Goal: Go to known website: Access a specific website the user already knows

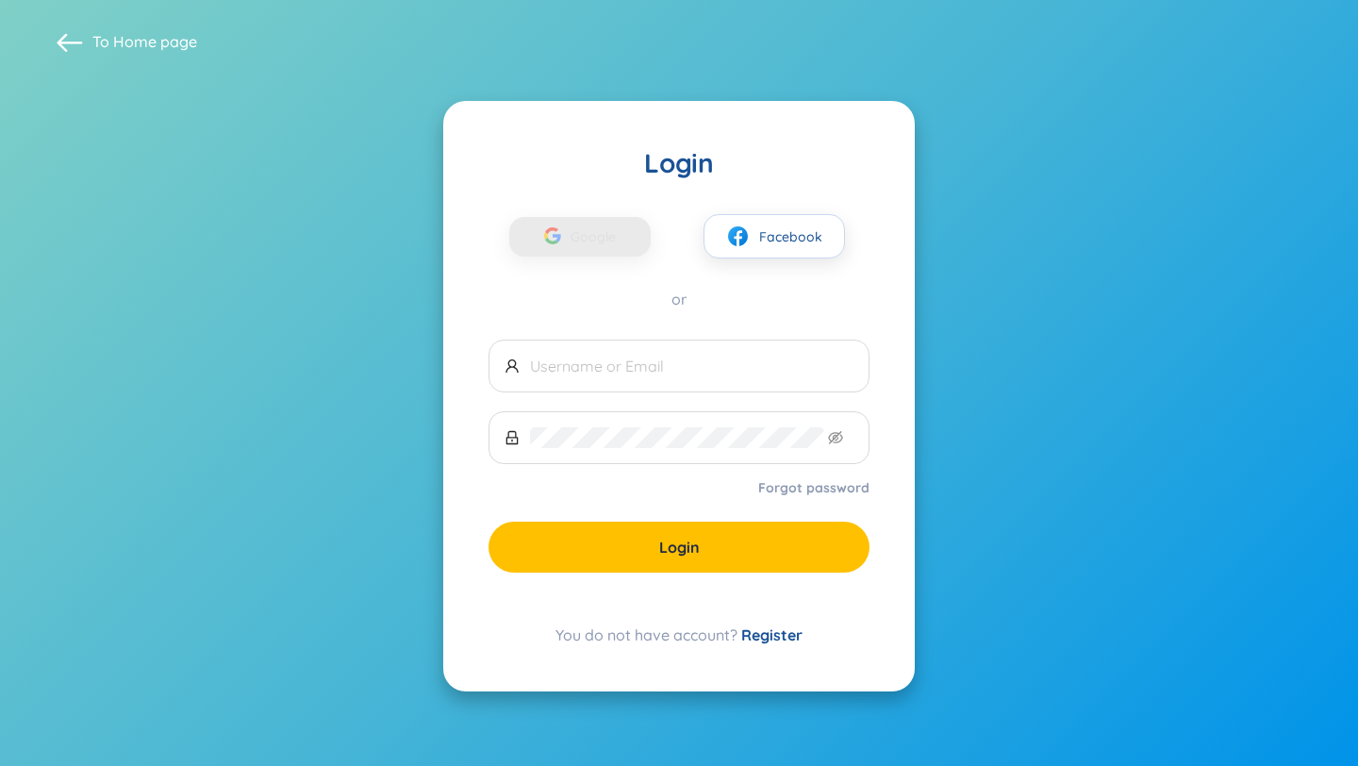
click at [638, 213] on div "Google Facebook" at bounding box center [678, 219] width 381 height 78
click at [608, 246] on span "Google" at bounding box center [598, 237] width 55 height 40
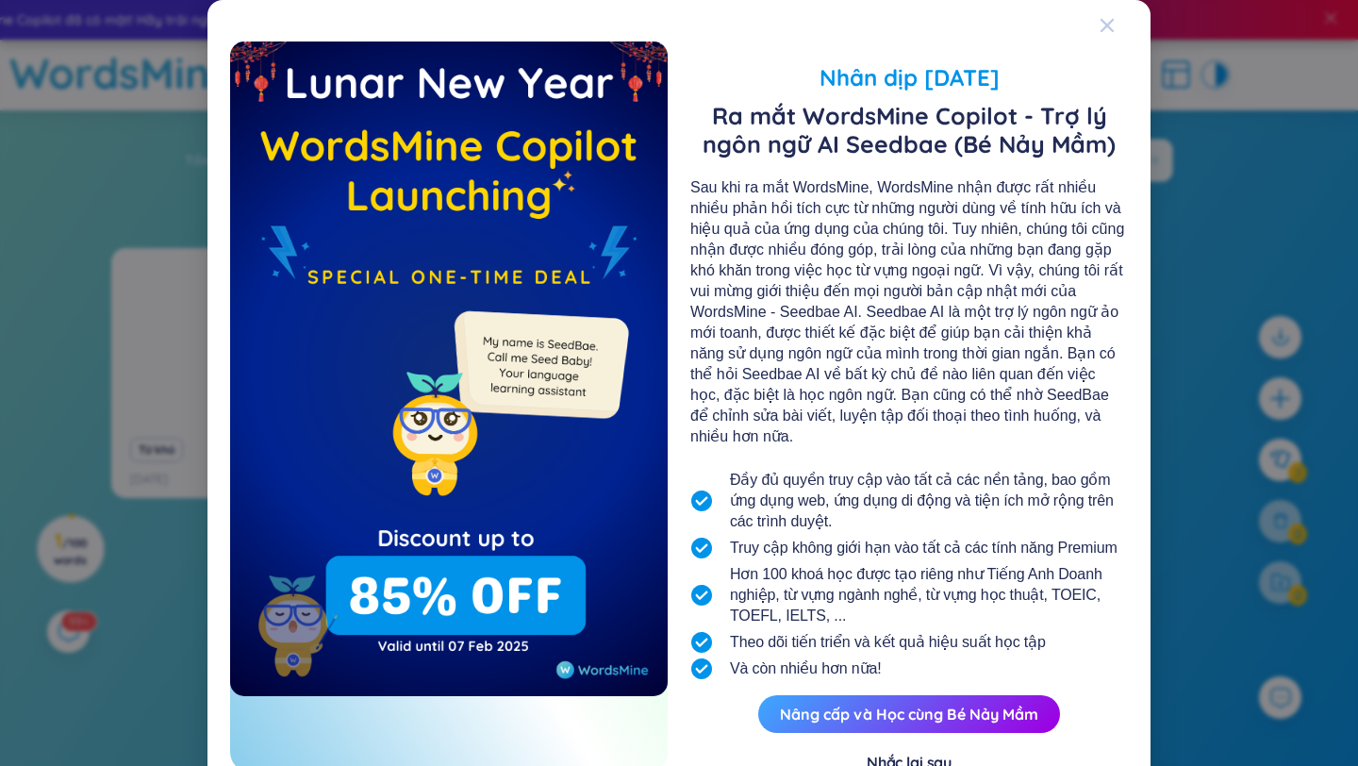
click at [1116, 24] on span "Close" at bounding box center [1125, 25] width 51 height 51
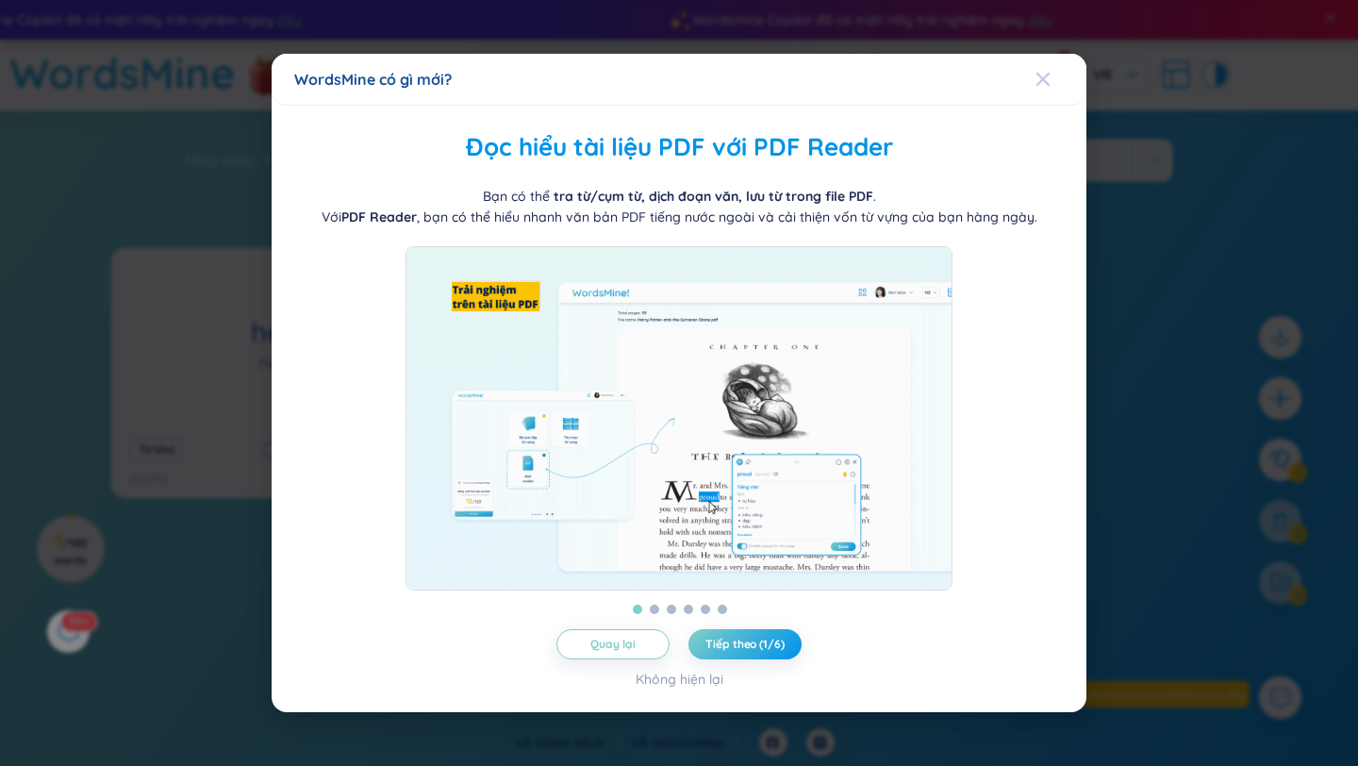
click at [1052, 64] on span "Close" at bounding box center [1060, 79] width 51 height 51
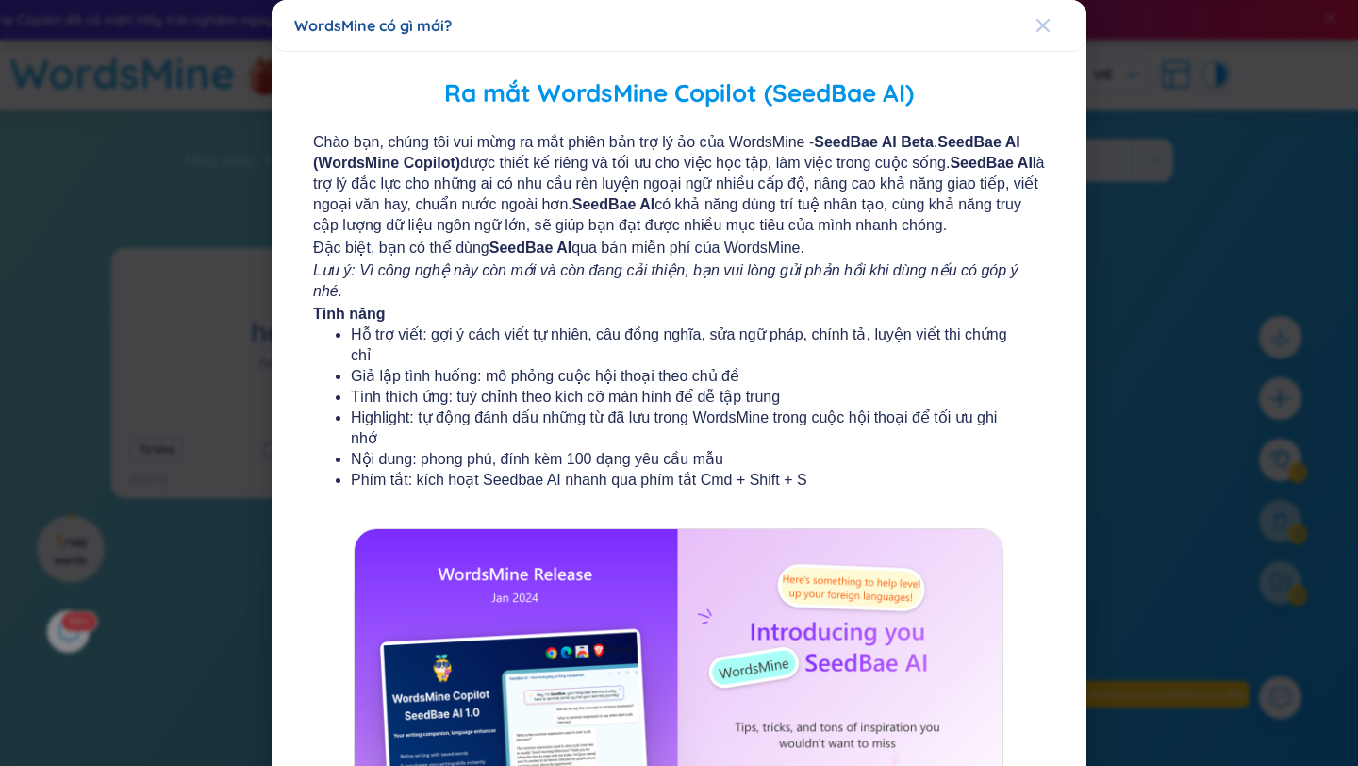
click at [1053, 21] on span "Close" at bounding box center [1060, 25] width 51 height 51
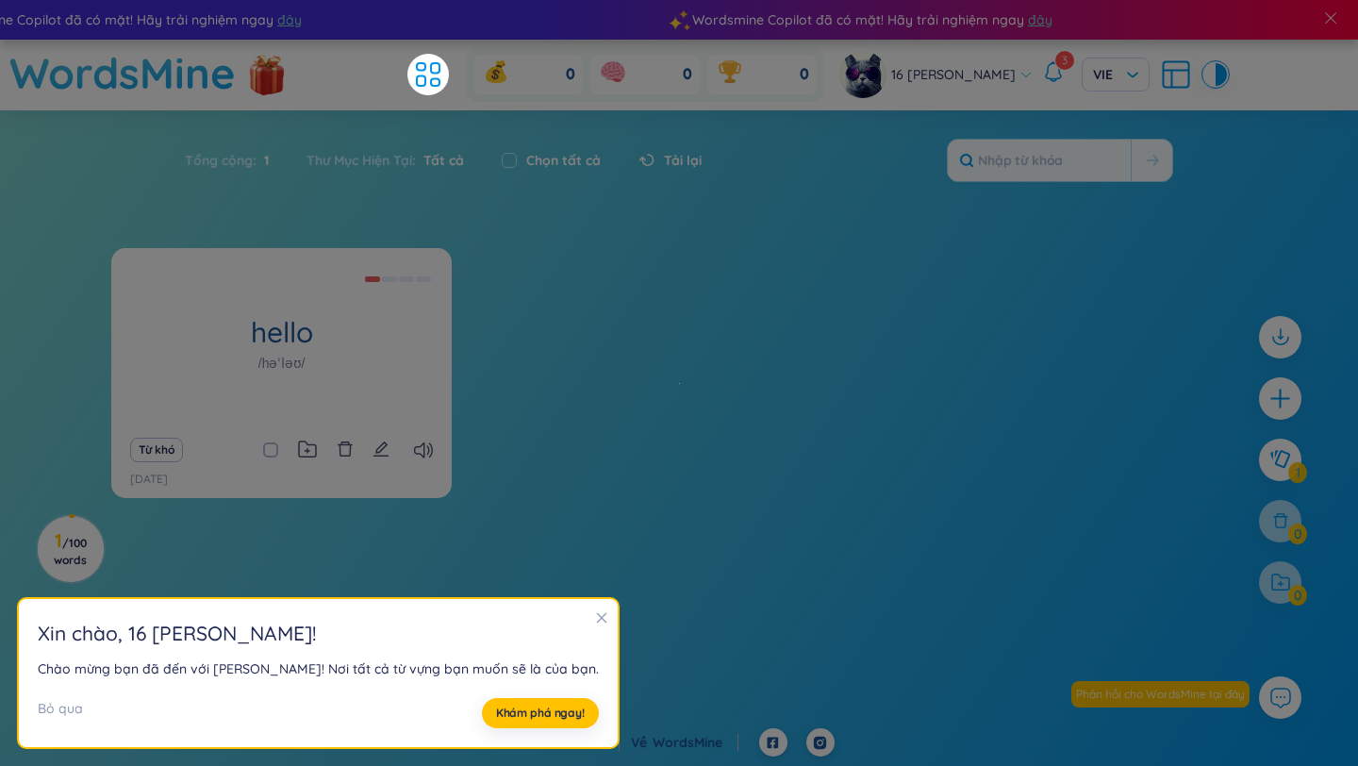
click at [448, 155] on span "Tất cả" at bounding box center [440, 160] width 48 height 17
